Goal: Information Seeking & Learning: Learn about a topic

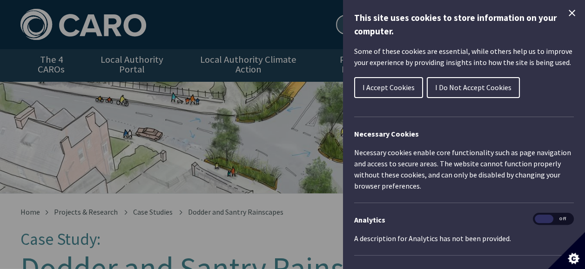
click at [558, 13] on h1 "This site uses cookies to store information on your computer." at bounding box center [464, 24] width 220 height 27
click at [569, 11] on icon "Close Cookie Control" at bounding box center [572, 13] width 7 height 7
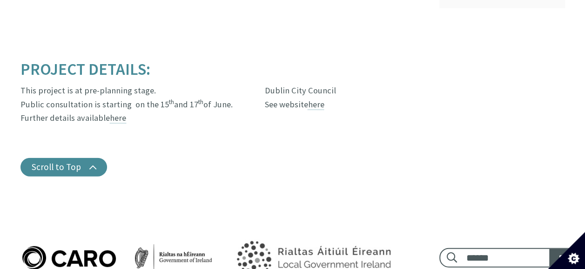
scroll to position [1020, 0]
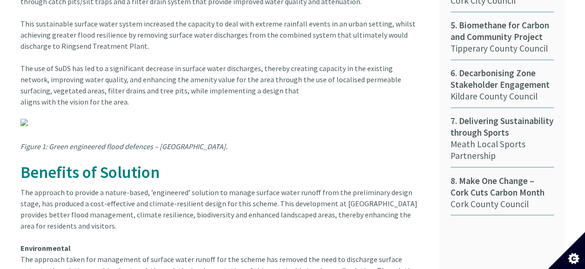
scroll to position [726, 0]
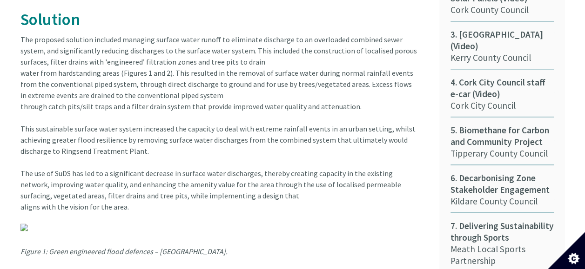
scroll to position [577, 0]
